Goal: Transaction & Acquisition: Purchase product/service

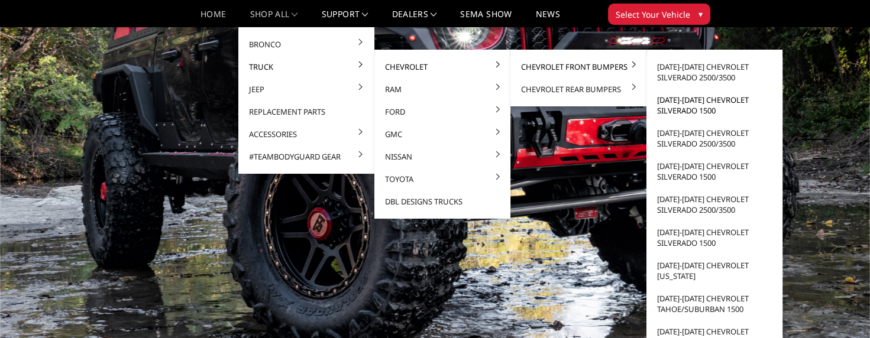
scroll to position [98, 0]
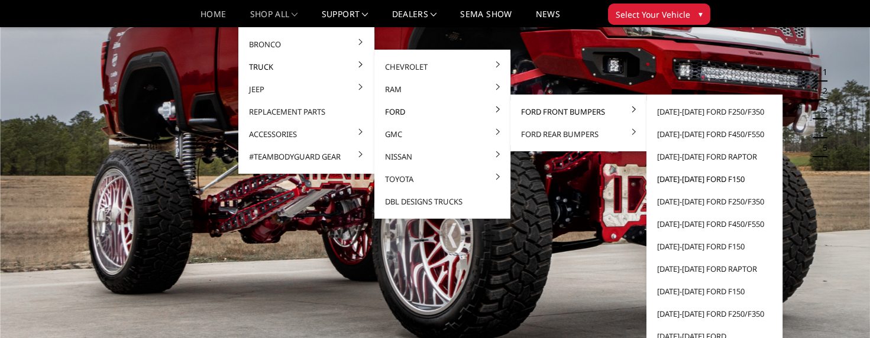
click at [685, 174] on link "[DATE]-[DATE] Ford F150" at bounding box center [714, 179] width 127 height 22
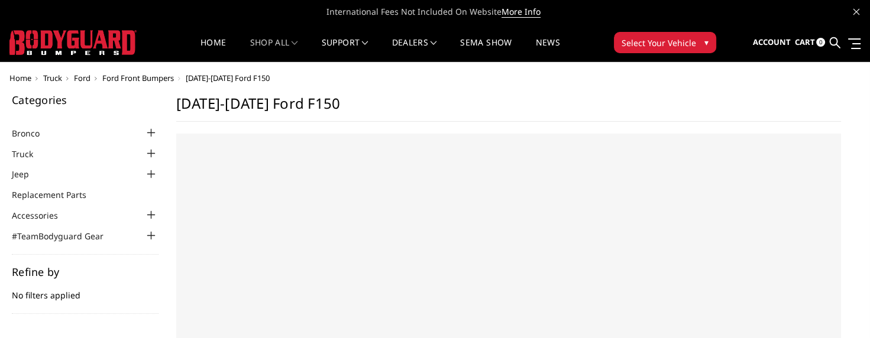
select select "US"
